Goal: Use online tool/utility: Utilize a website feature to perform a specific function

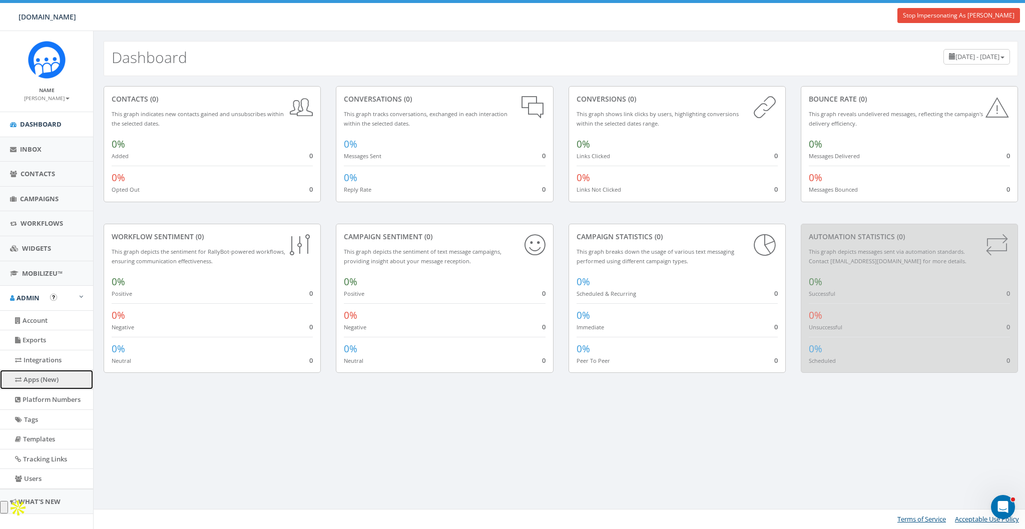
click at [36, 376] on link "Apps (New)" at bounding box center [46, 380] width 93 height 20
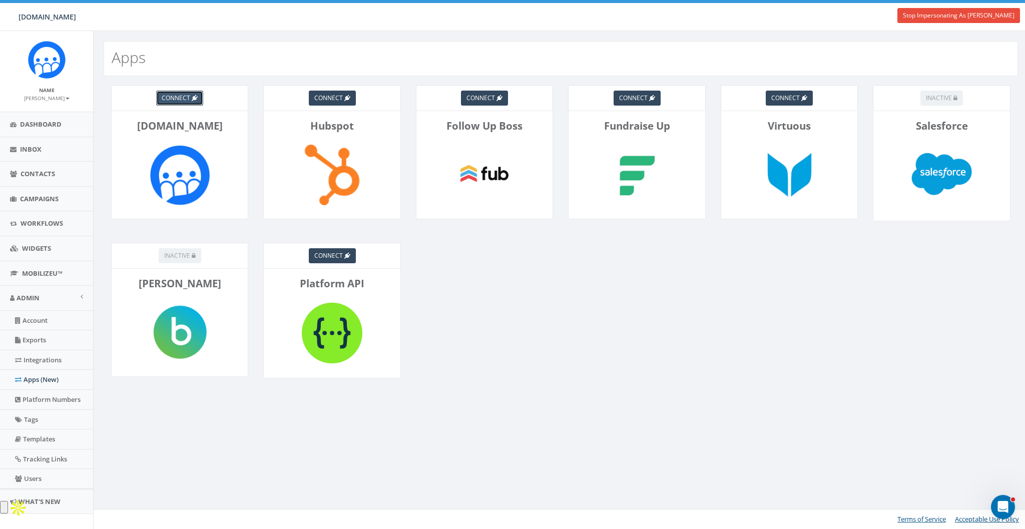
click at [174, 101] on span "connect" at bounding box center [176, 98] width 29 height 9
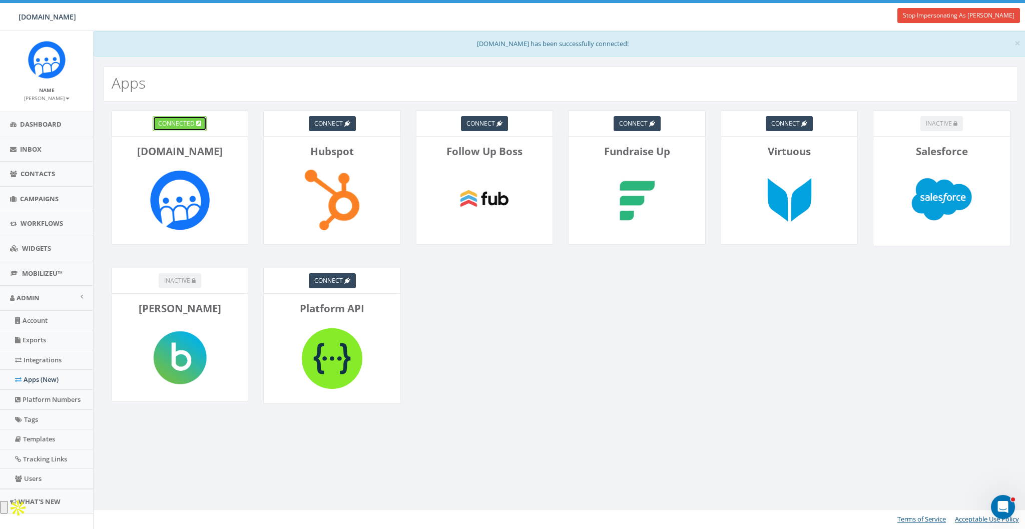
click at [170, 128] on link "connected" at bounding box center [180, 123] width 54 height 15
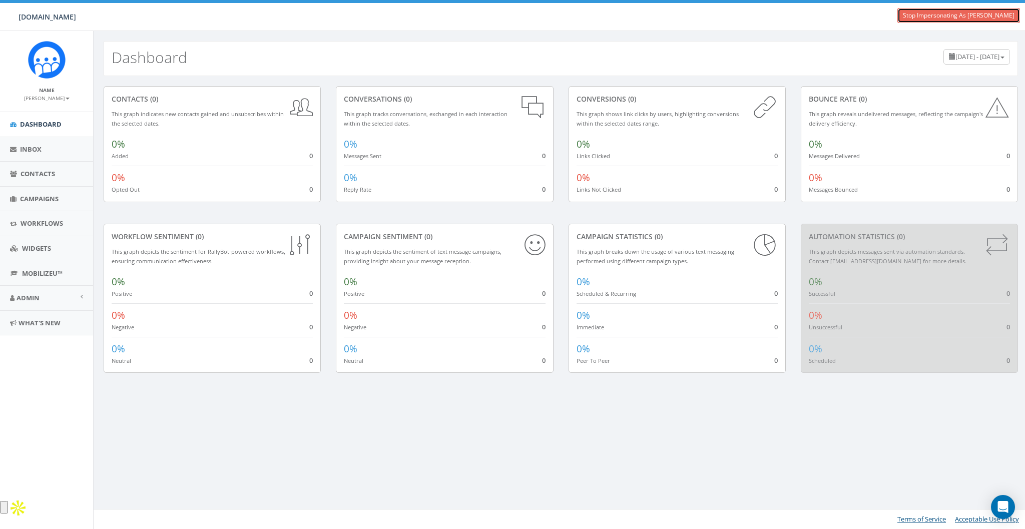
click at [985, 13] on link "Stop Impersonating As [PERSON_NAME]" at bounding box center [959, 15] width 123 height 15
